Goal: Transaction & Acquisition: Purchase product/service

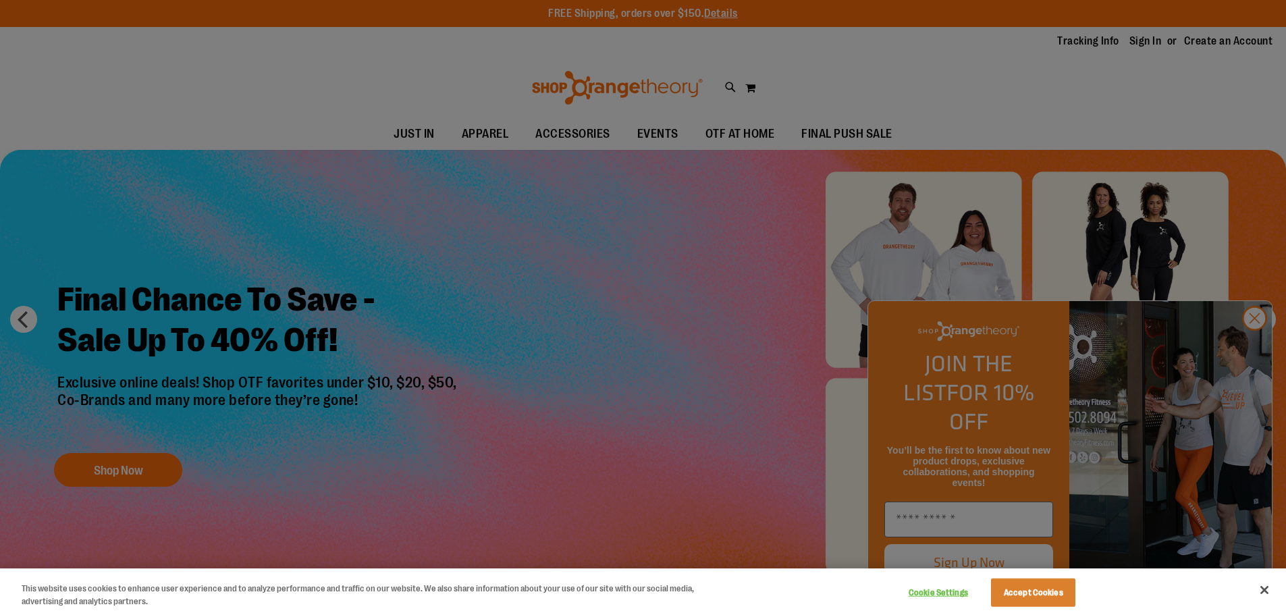
click at [338, 229] on div at bounding box center [643, 307] width 1286 height 615
click at [1054, 593] on button "Accept Cookies" at bounding box center [1033, 592] width 84 height 28
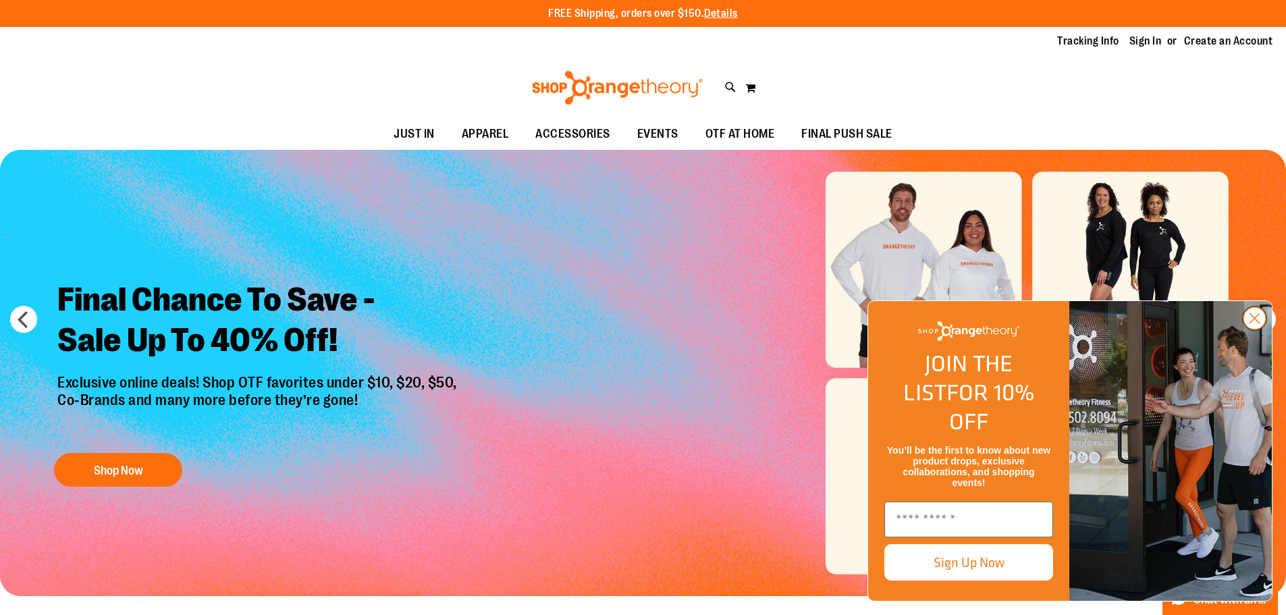
click at [1261, 329] on circle "Close dialog" at bounding box center [1254, 318] width 22 height 22
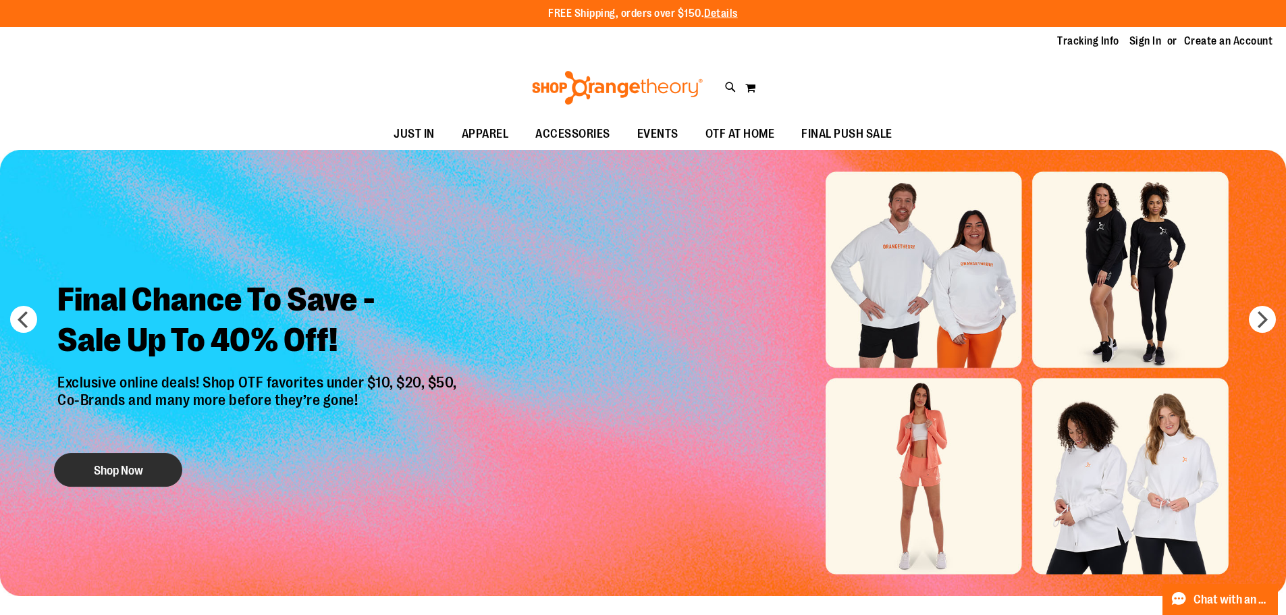
click at [115, 476] on button "Shop Now" at bounding box center [118, 470] width 128 height 34
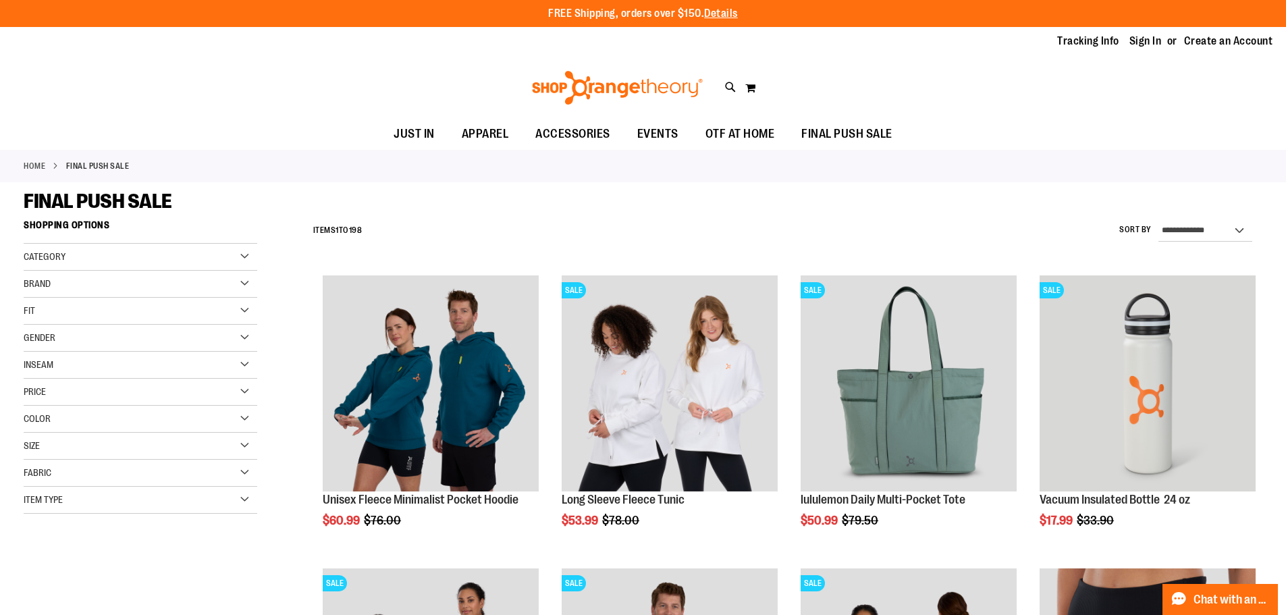
click at [142, 338] on div "Gender" at bounding box center [141, 338] width 234 height 27
click at [58, 366] on span "11 items" at bounding box center [66, 365] width 20 height 14
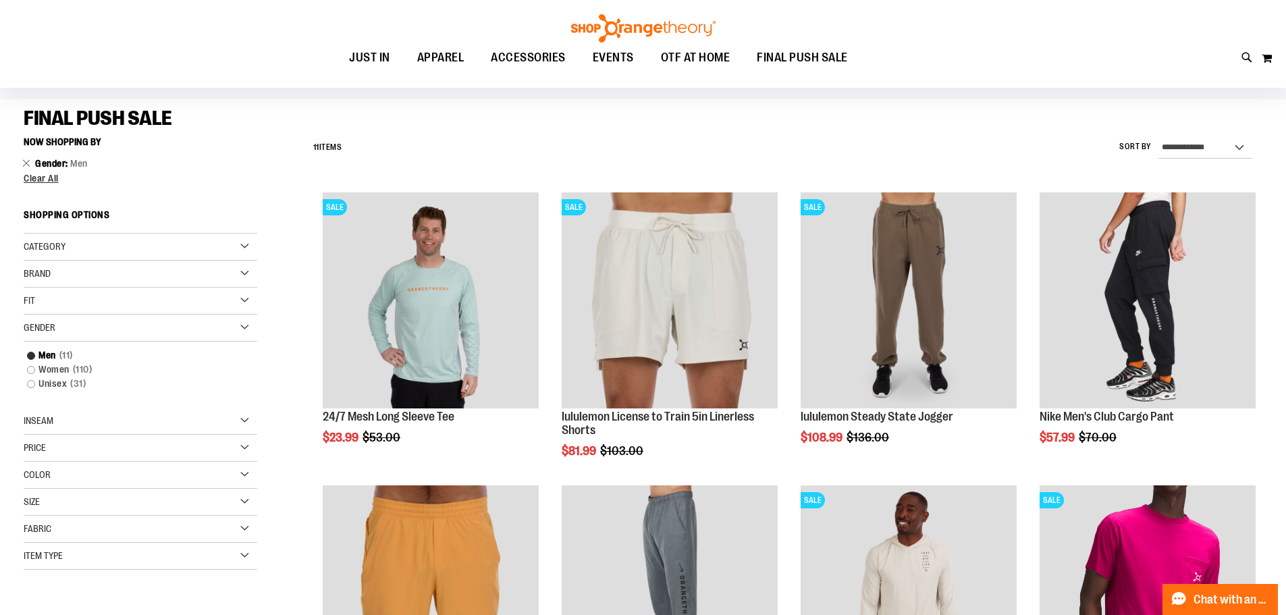
scroll to position [78, 0]
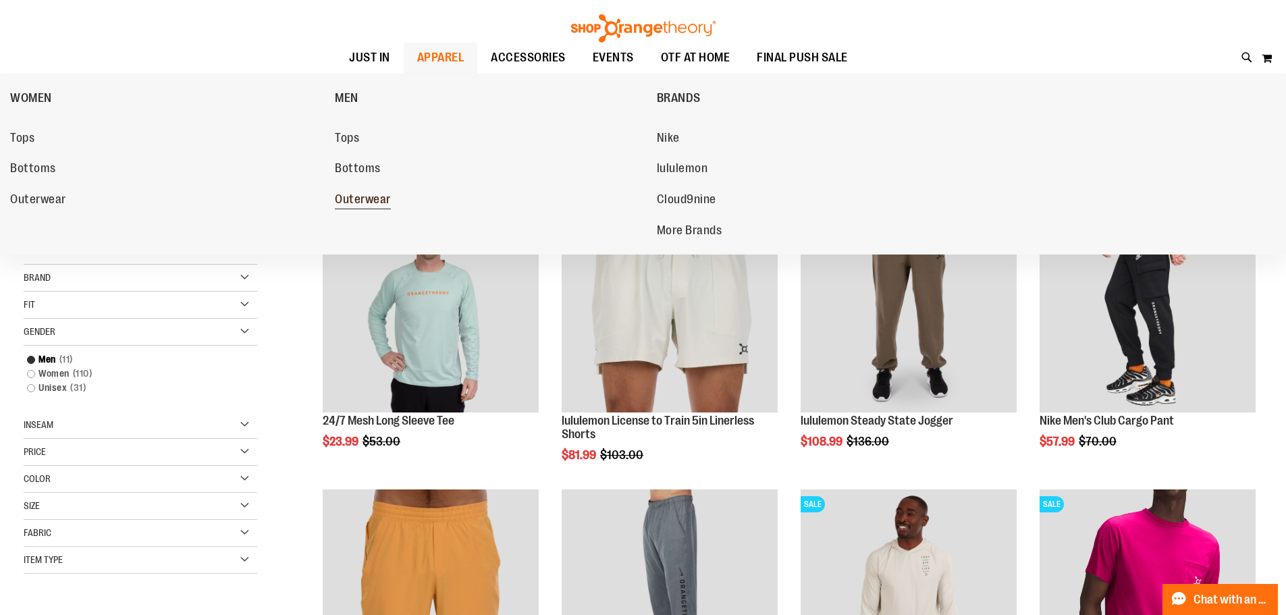
click at [362, 199] on span "Outerwear" at bounding box center [363, 200] width 56 height 17
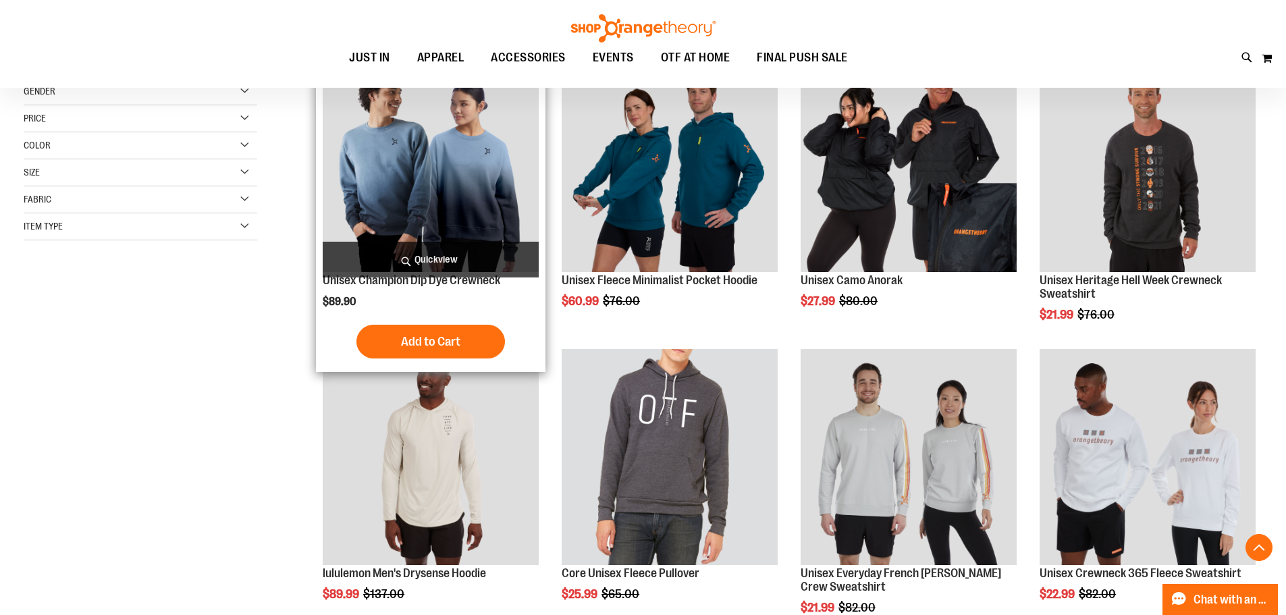
scroll to position [269, 0]
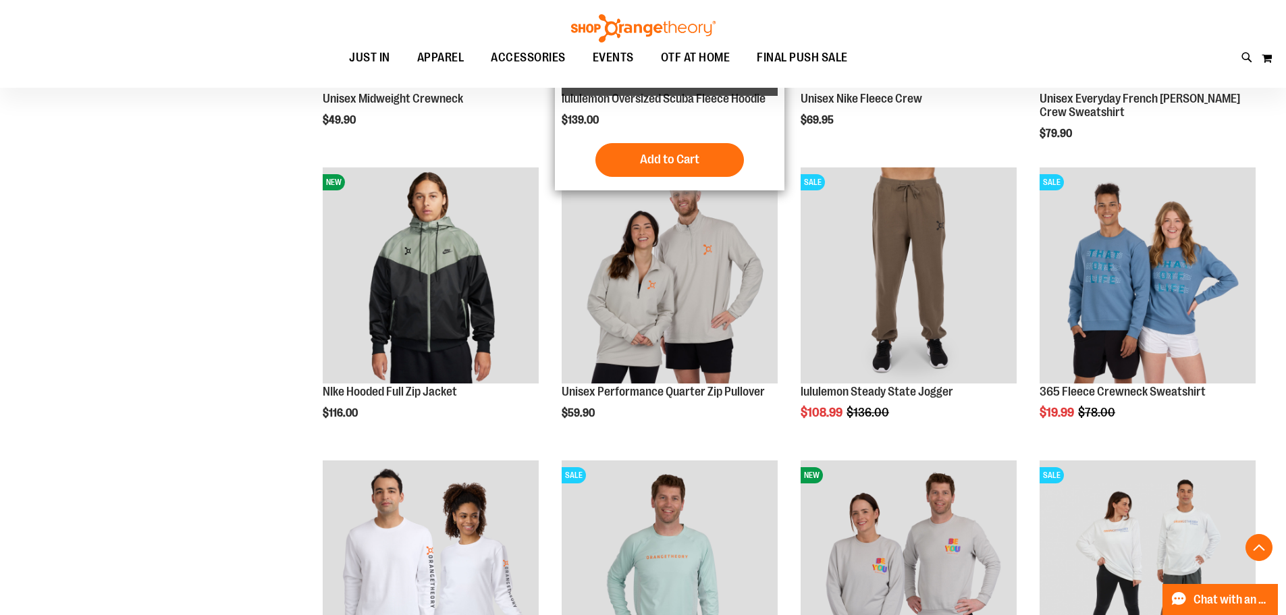
scroll to position [1282, 0]
